Goal: Transaction & Acquisition: Register for event/course

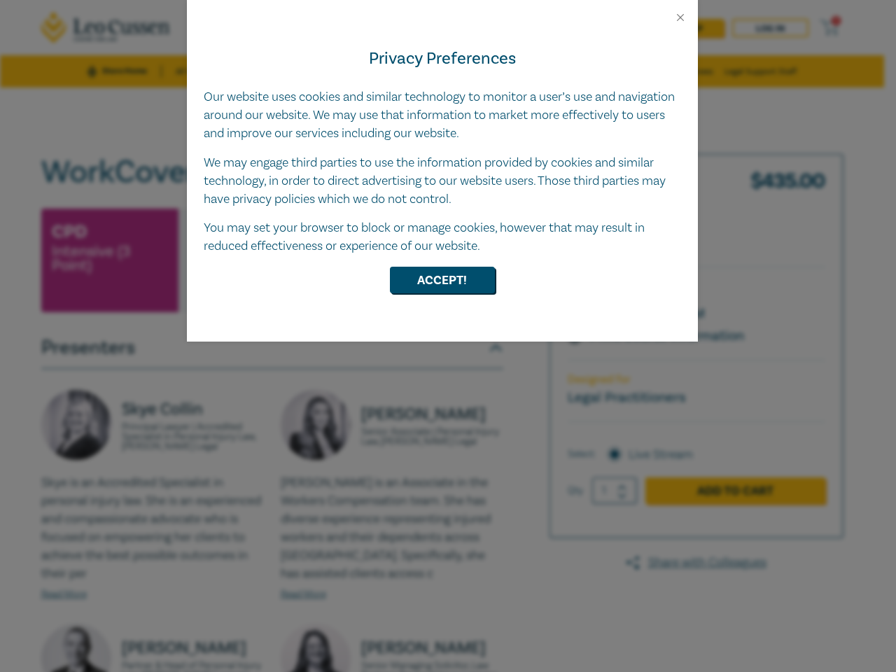
click at [448, 336] on div "Privacy Preferences Our website uses cookies and similar technology to monitor …" at bounding box center [442, 183] width 511 height 318
click at [681, 18] on button "Close" at bounding box center [680, 17] width 13 height 13
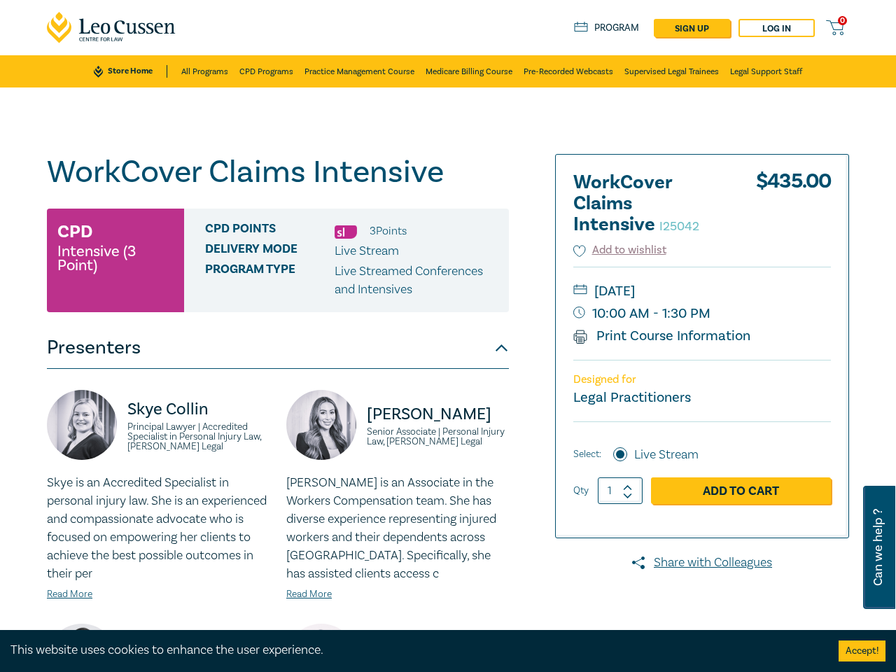
click at [443, 280] on p "Live Streamed Conferences and Intensives" at bounding box center [417, 281] width 164 height 36
